Goal: Find specific page/section: Find specific page/section

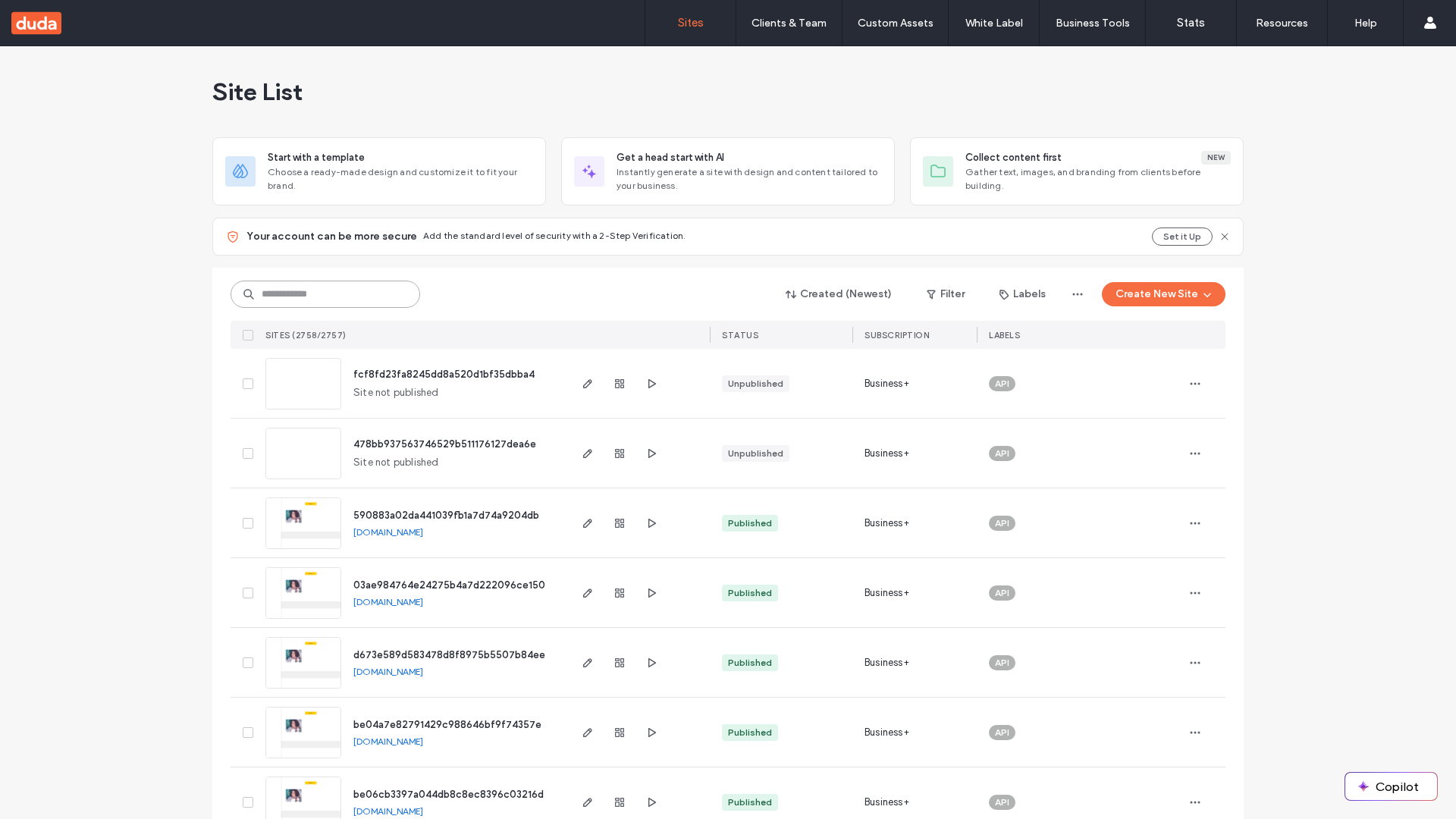
click at [325, 294] on input at bounding box center [325, 294] width 189 height 27
type input "**********"
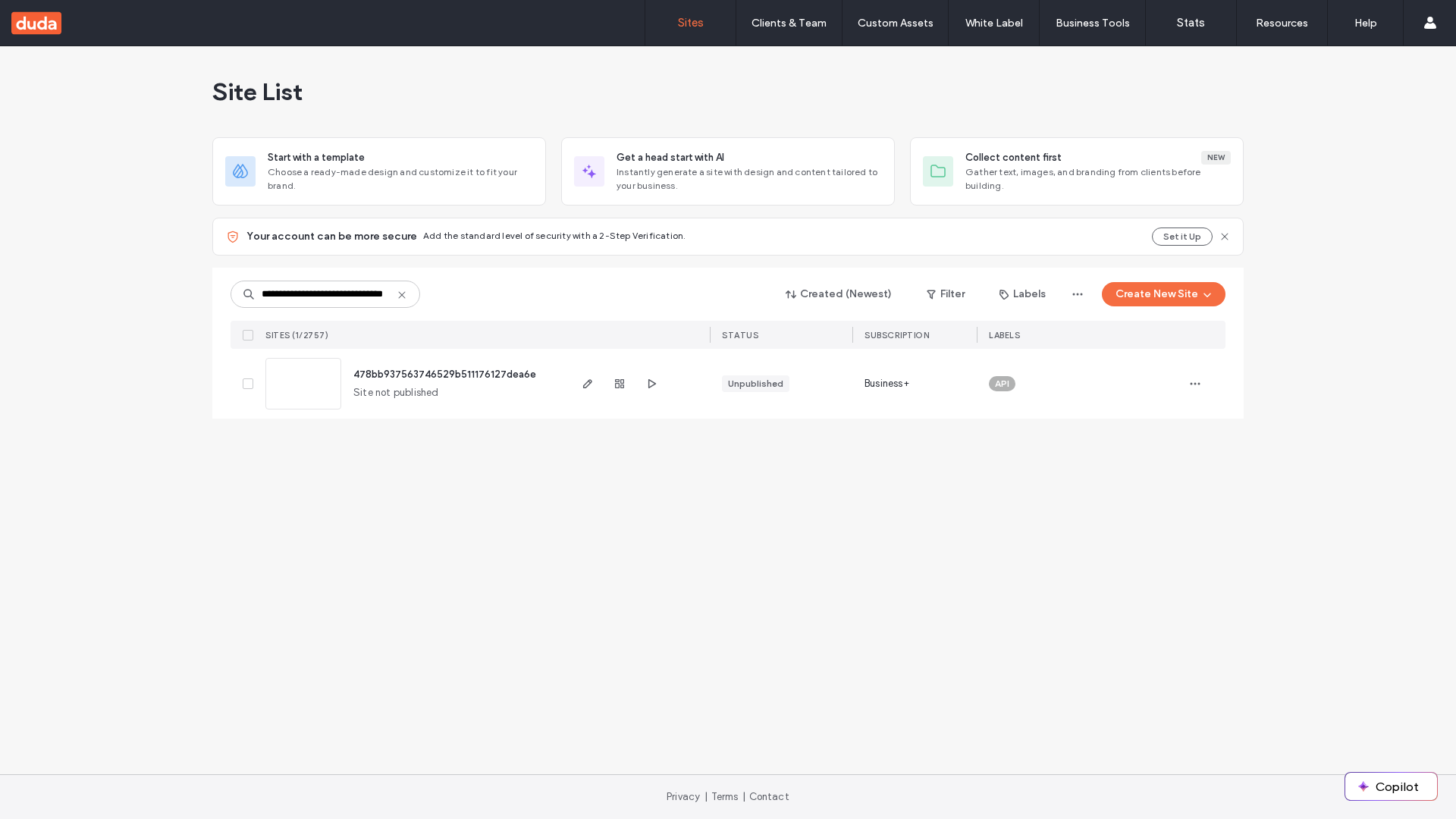
click at [445, 374] on span "478bb937563746529b511176127dea6e" at bounding box center [444, 374] width 182 height 12
